Goal: Task Accomplishment & Management: Use online tool/utility

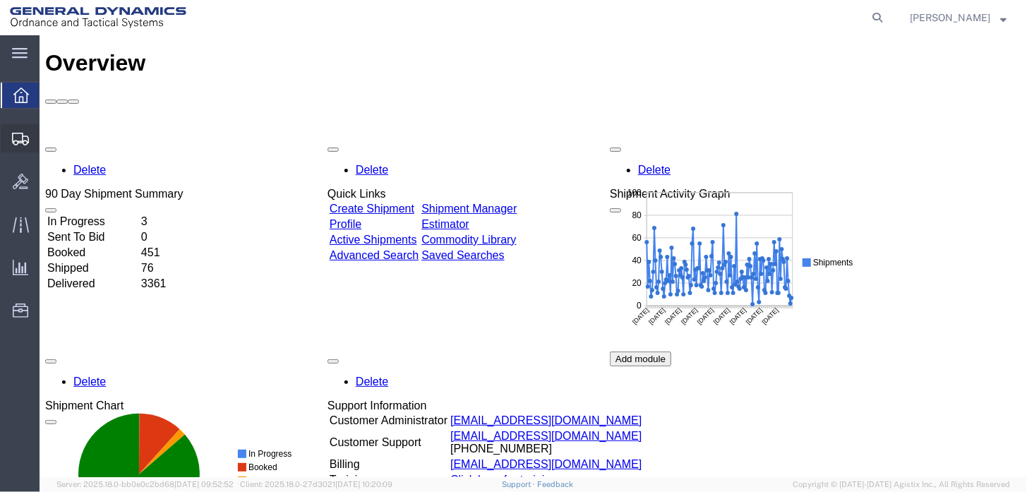
click at [0, 0] on span "Shipment Manager" at bounding box center [0, 0] width 0 height 0
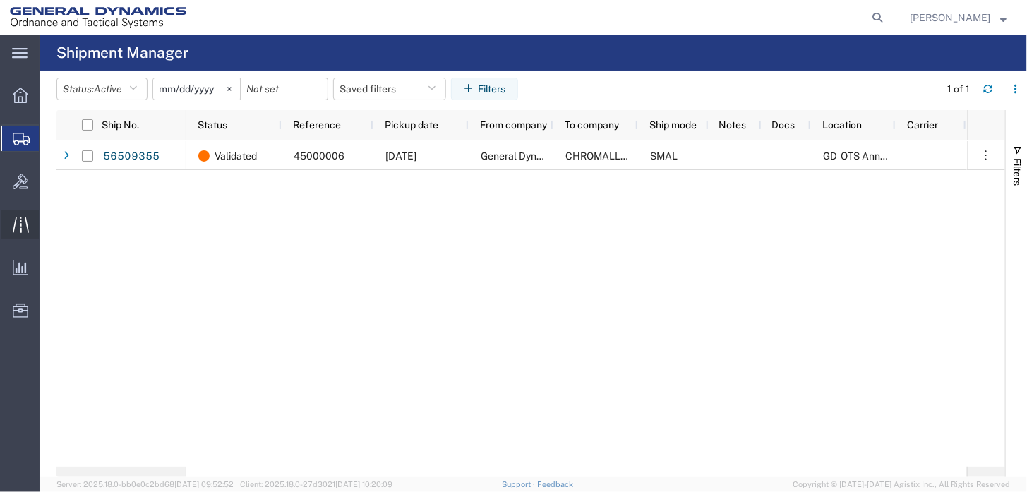
click at [15, 227] on icon at bounding box center [21, 225] width 16 height 16
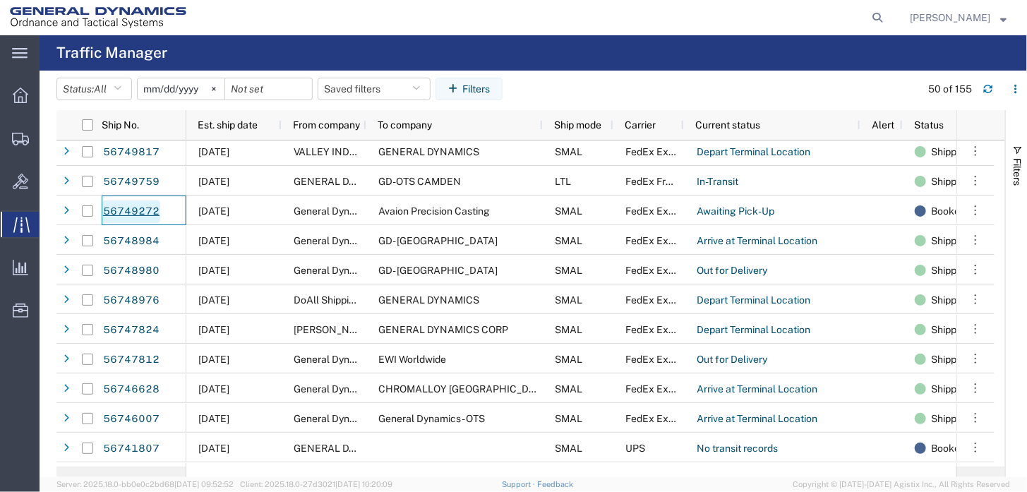
click at [116, 210] on link "56749272" at bounding box center [131, 211] width 58 height 23
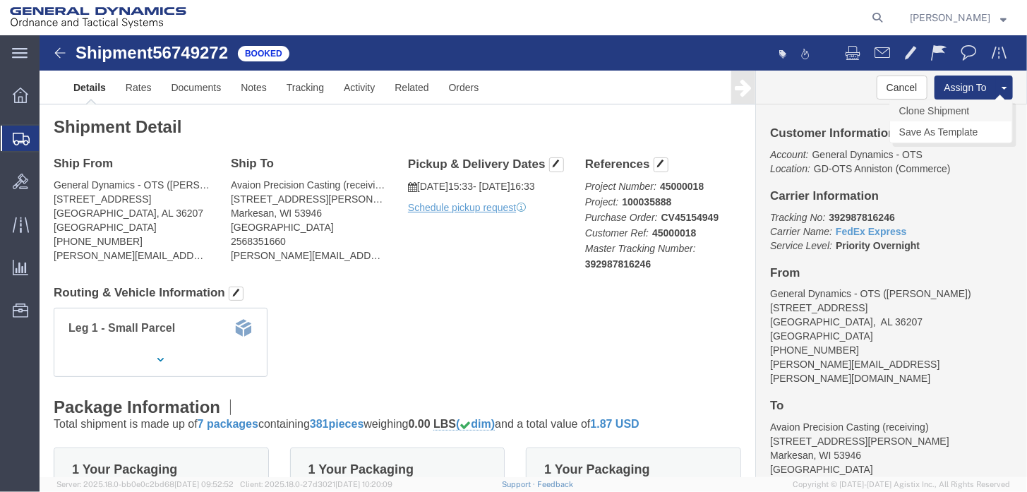
click link "Clone Shipment"
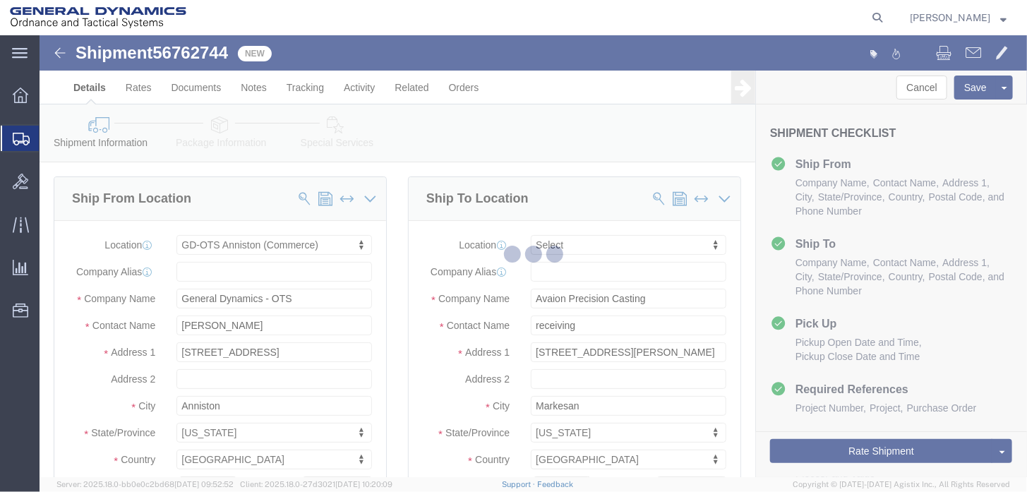
select select "318"
select select
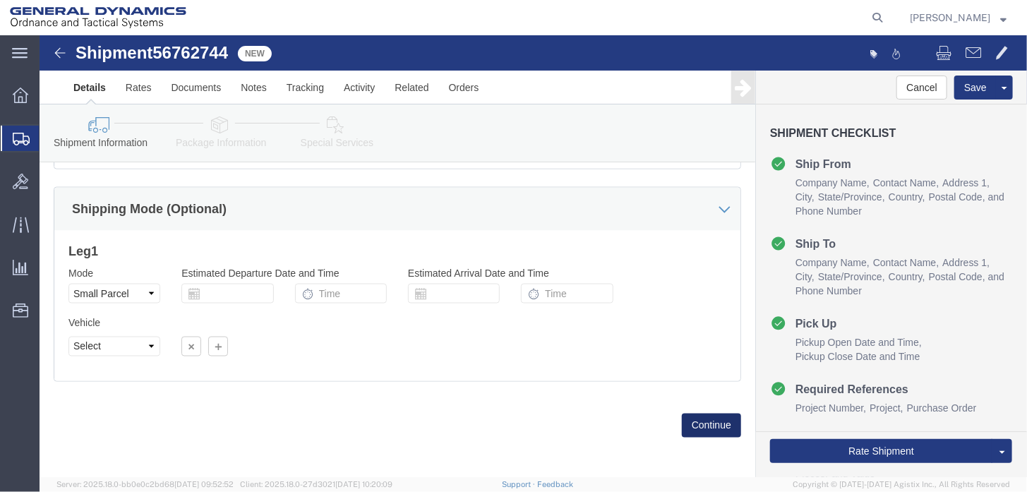
click button "Continue"
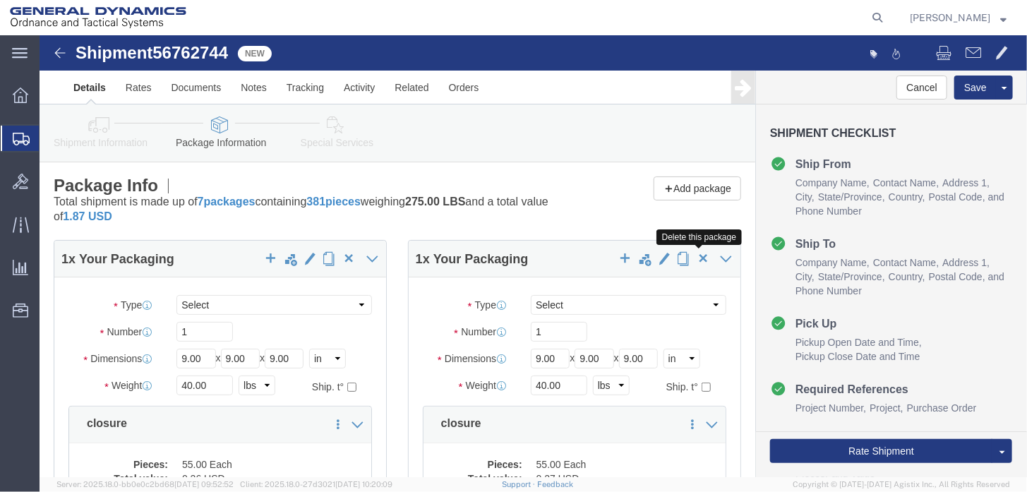
click span "button"
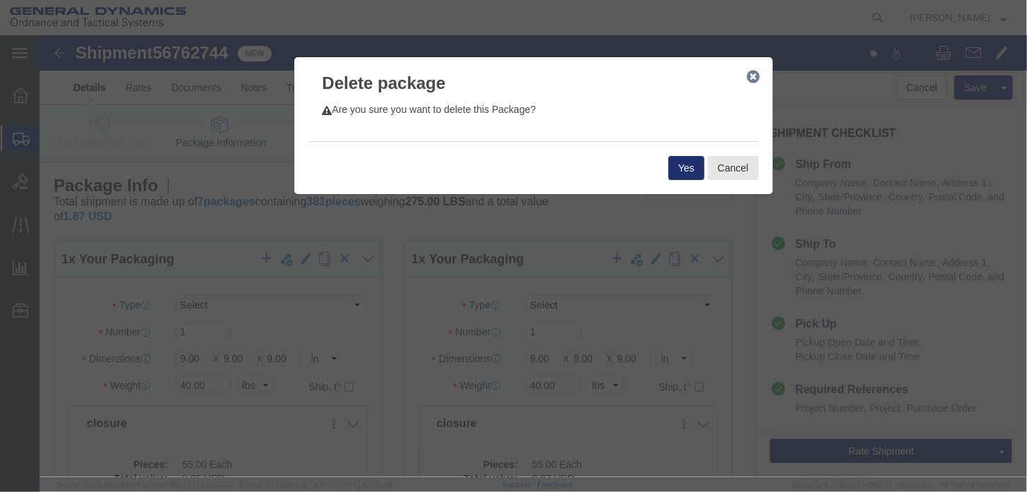
click button "Yes"
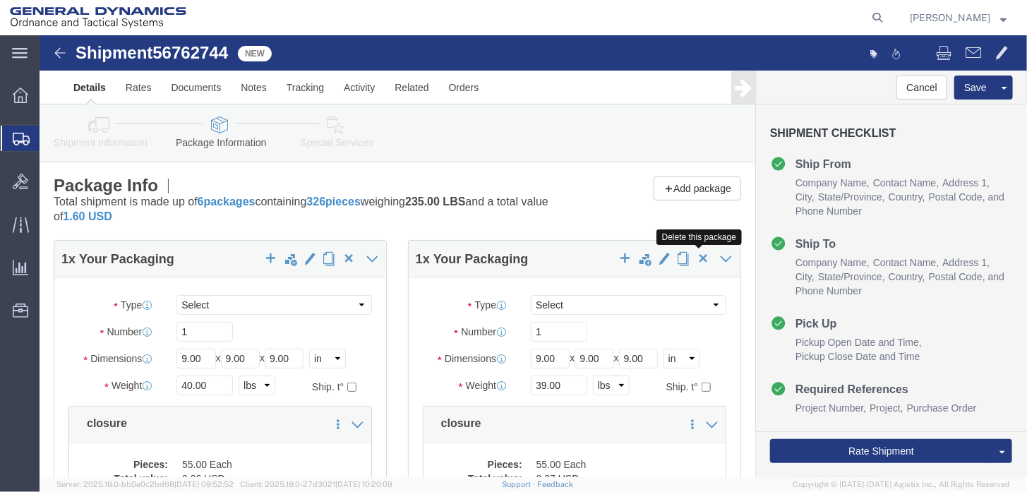
click span "button"
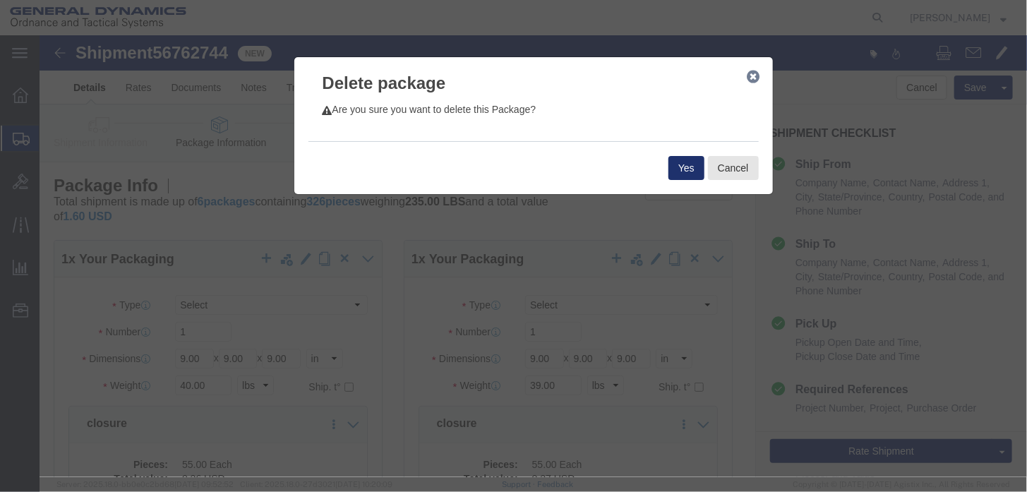
click button "Yes"
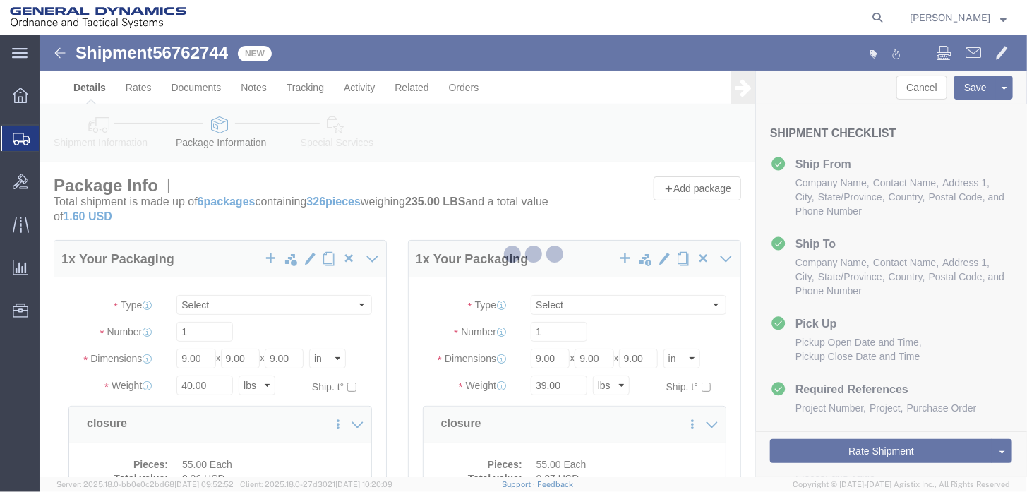
click at [690, 258] on div at bounding box center [533, 256] width 987 height 442
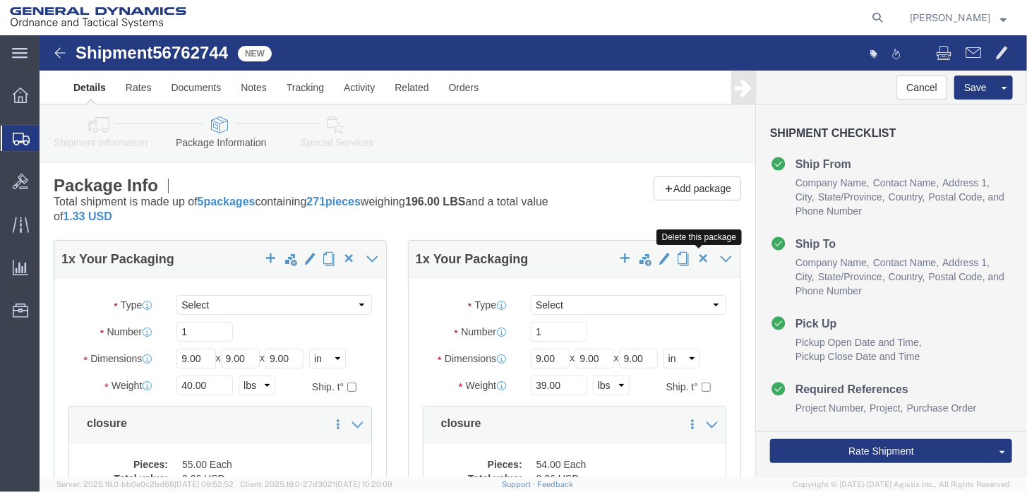
click span "button"
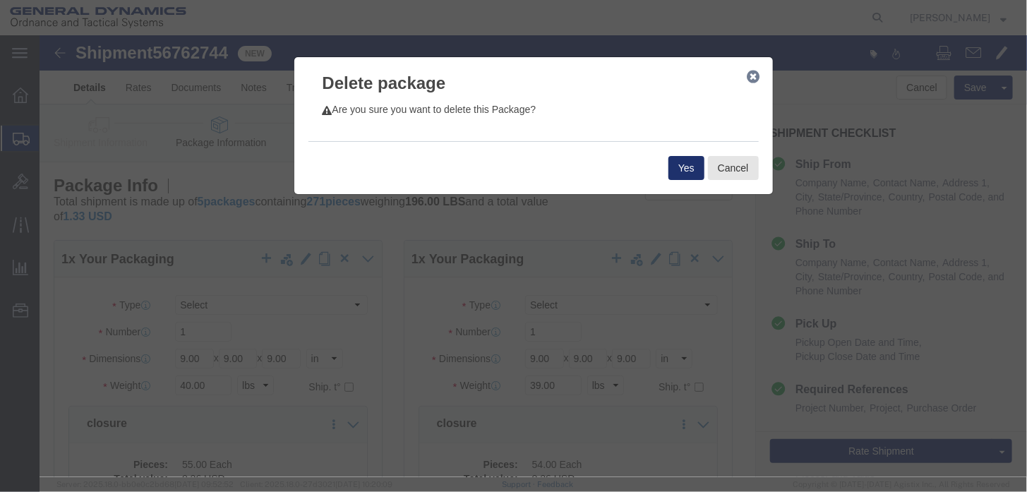
click button "Yes"
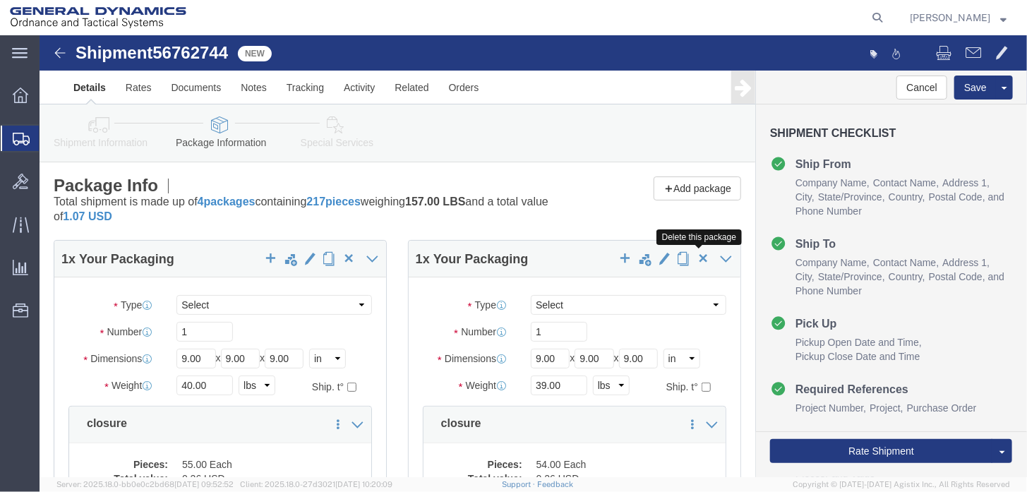
click span "button"
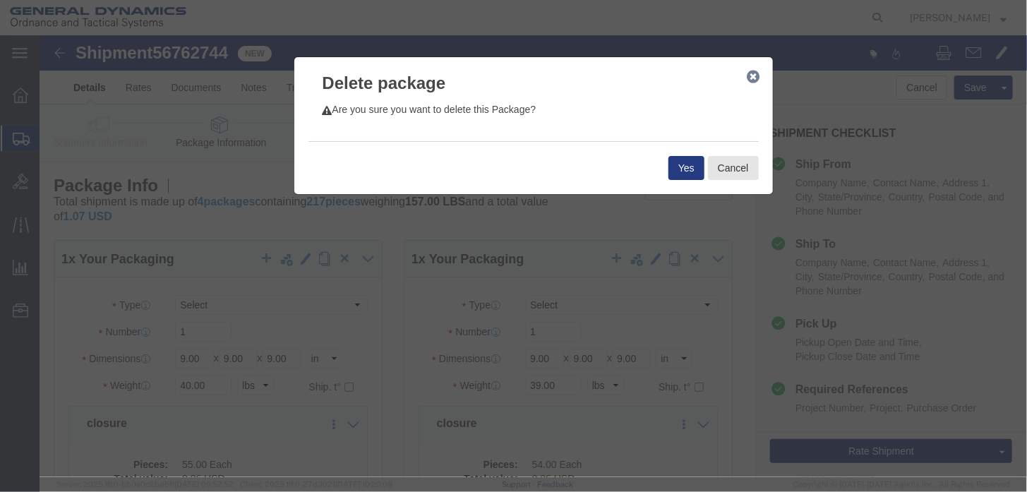
click div "Yes Cancel"
click button "Yes"
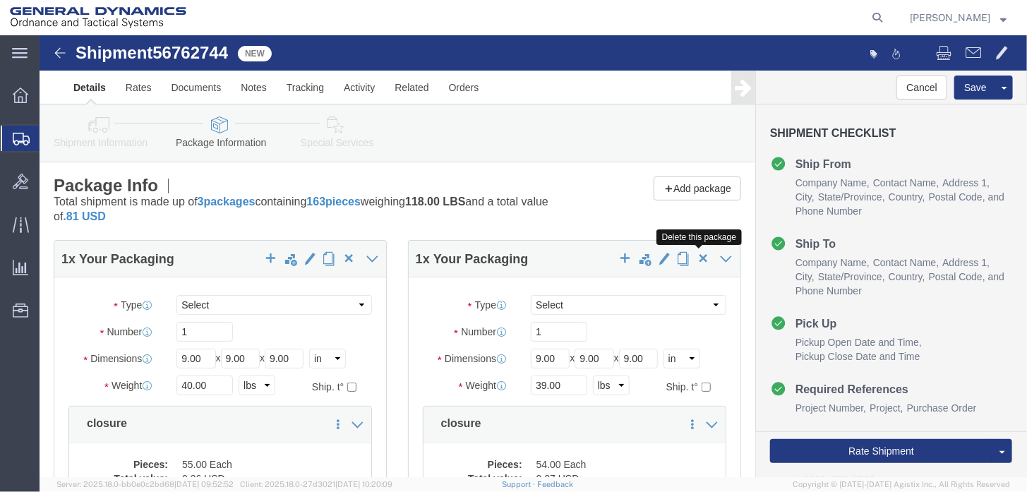
click span "button"
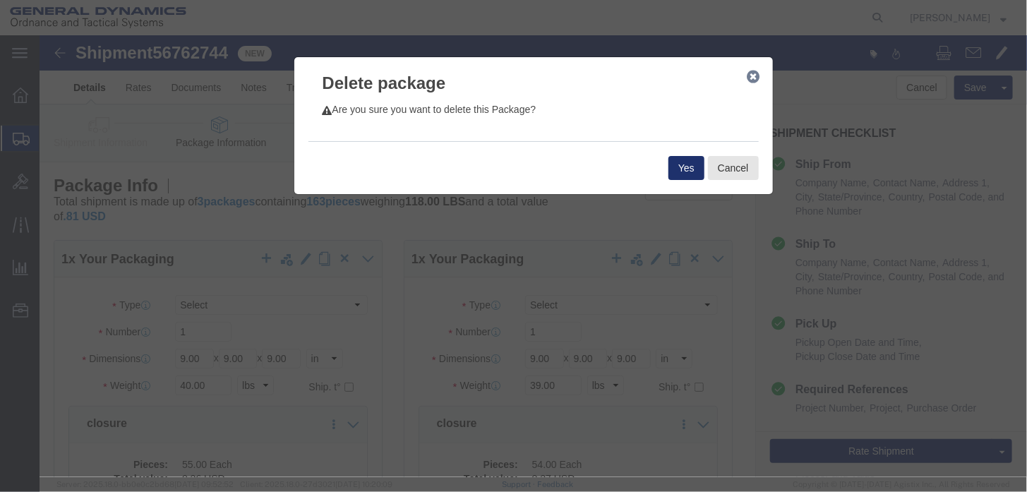
click button "Yes"
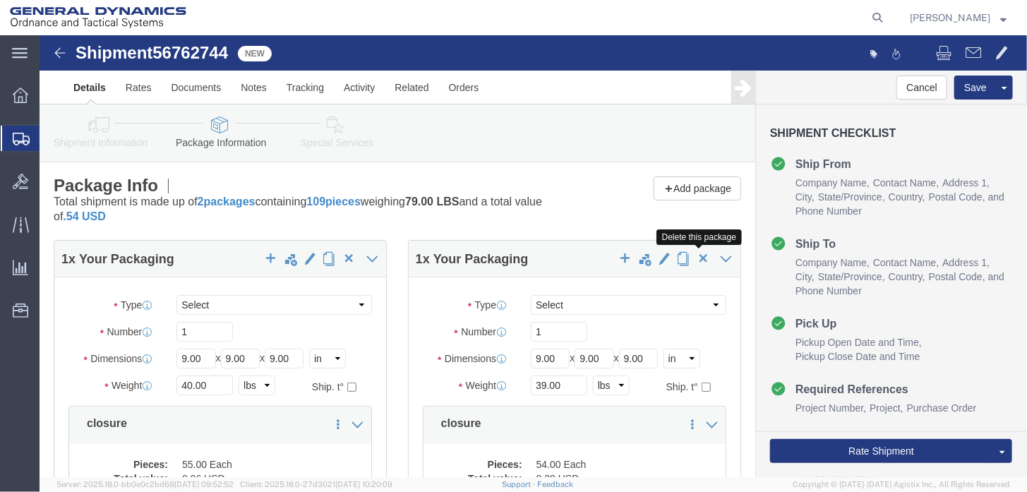
click span "button"
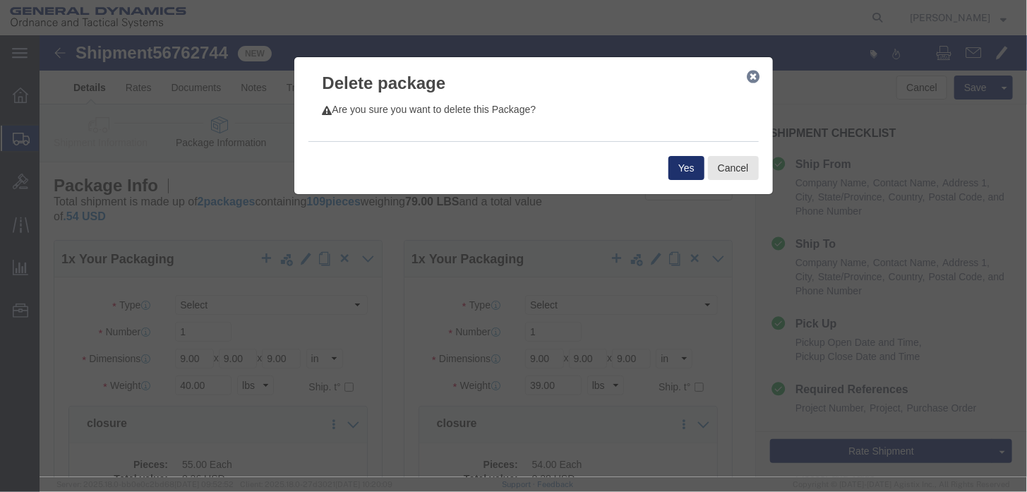
click button "Yes"
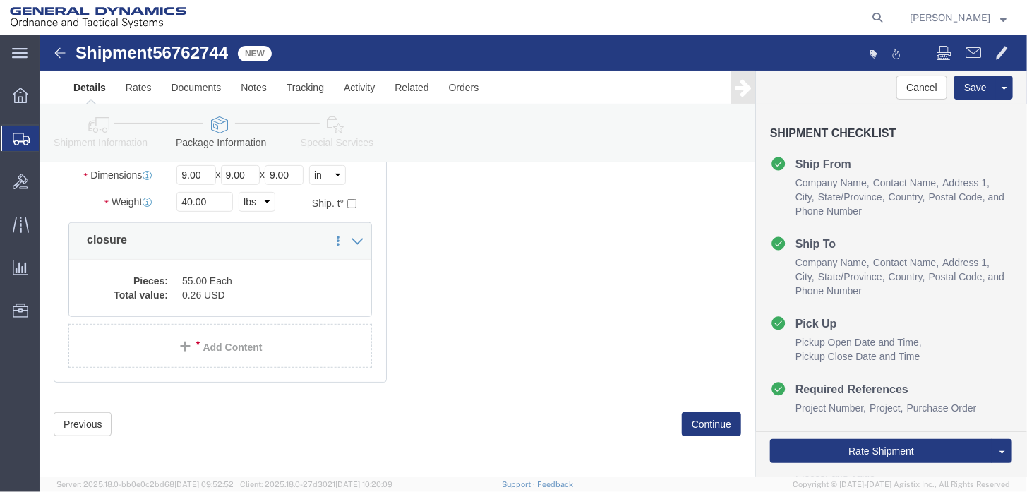
scroll to position [185, 0]
click dd "55.00 Each"
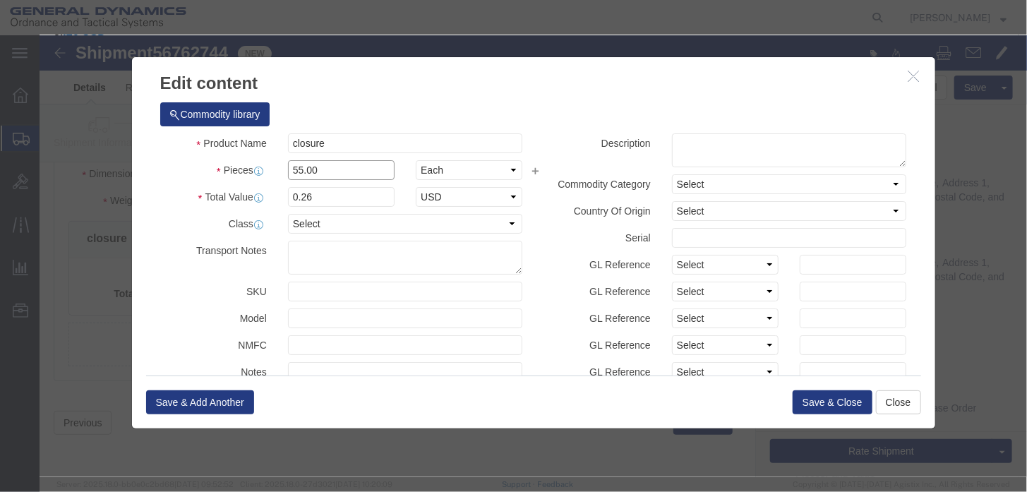
drag, startPoint x: 282, startPoint y: 134, endPoint x: 128, endPoint y: 136, distance: 153.8
click div "Pieces 55.00 Select Bag Barrels 100Board Feet Bottle Box Blister Pack Carats Ca…"
type input "25"
type input "0.12"
click button "Save & Close"
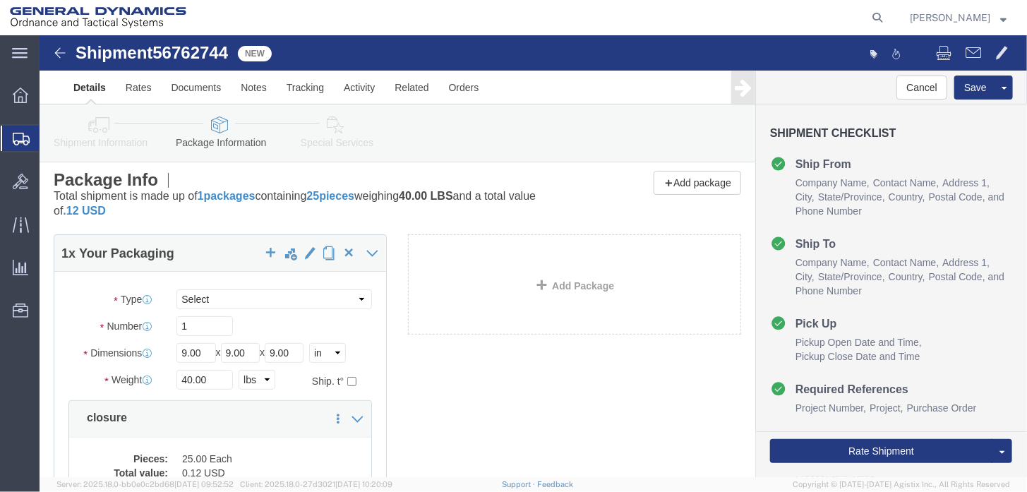
scroll to position [0, 0]
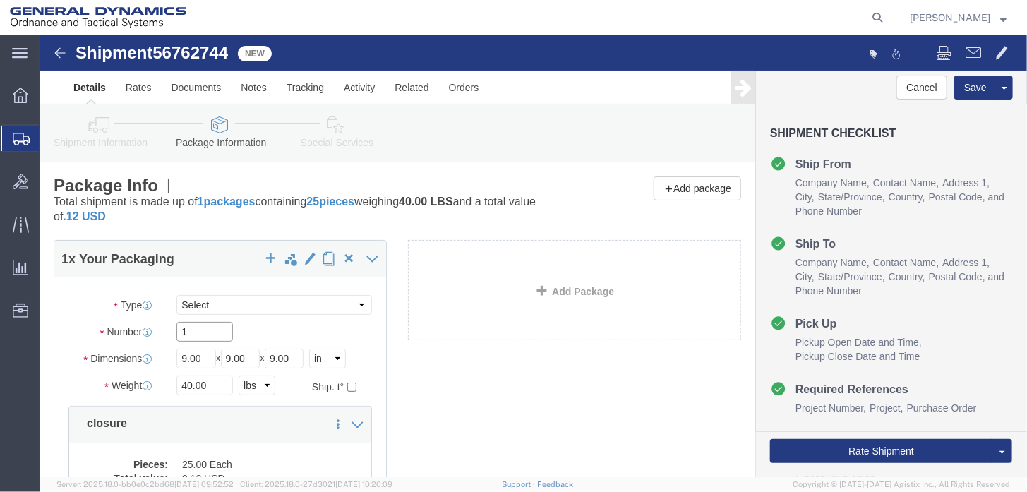
click input "1"
drag, startPoint x: 167, startPoint y: 344, endPoint x: 75, endPoint y: 358, distance: 93.5
click div "Weight 40.00 Select kgs lbs Ship. t°"
type input "20"
click div "1 x Your Packaging Package Type Select Envelope Large Box Medium Box PAK Rack S…"
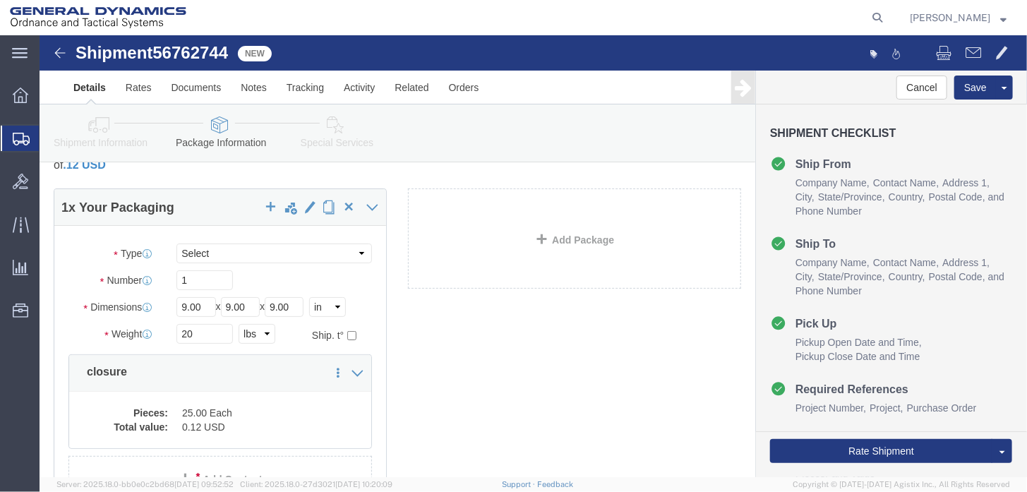
scroll to position [185, 0]
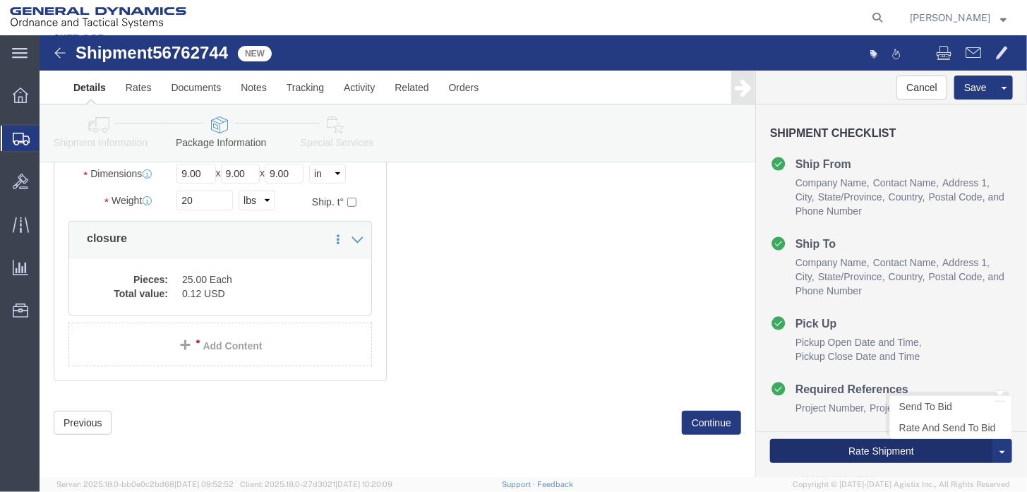
click button "Rate Shipment"
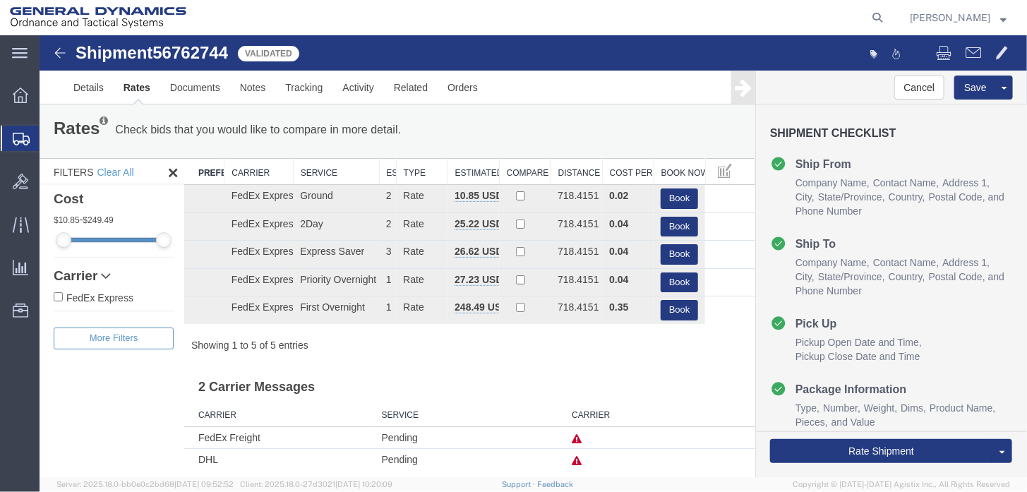
scroll to position [0, 0]
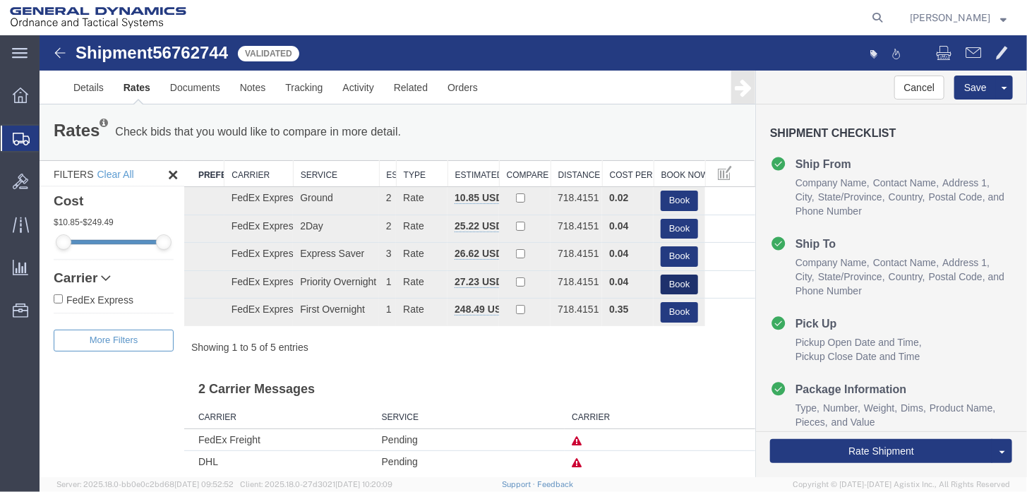
click at [677, 283] on button "Book" at bounding box center [678, 284] width 37 height 20
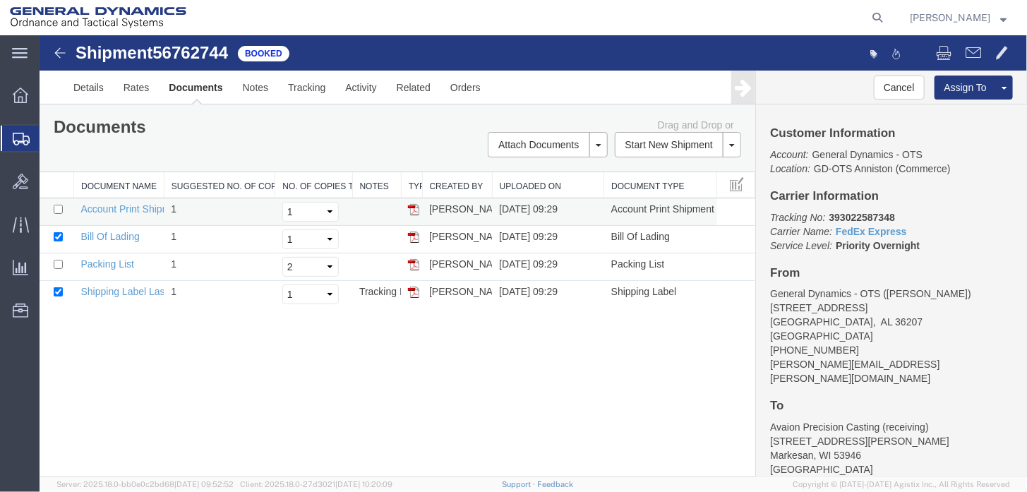
drag, startPoint x: 414, startPoint y: 291, endPoint x: 542, endPoint y: 210, distance: 151.3
click at [414, 291] on img at bounding box center [412, 291] width 11 height 11
